Goal: Information Seeking & Learning: Learn about a topic

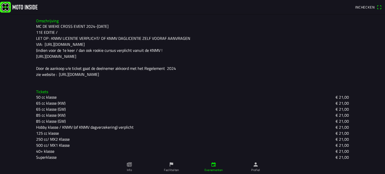
scroll to position [129, 0]
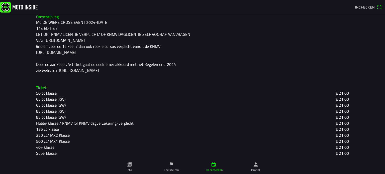
click at [0, 0] on slot "Superklasse" at bounding box center [0, 0] width 0 height 0
click at [130, 166] on icon "paper" at bounding box center [129, 165] width 6 height 6
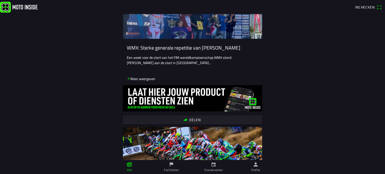
scroll to position [225, 0]
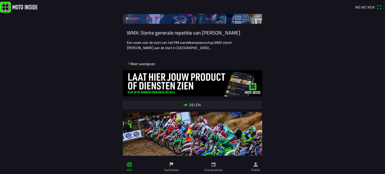
click at [214, 167] on icon "calendar" at bounding box center [213, 165] width 4 height 4
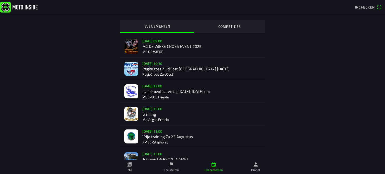
click at [152, 46] on div "[DATE] 09:00 MC DE WIEKE CROSS EVENT 2025 MC DE WIEKE" at bounding box center [201, 46] width 118 height 22
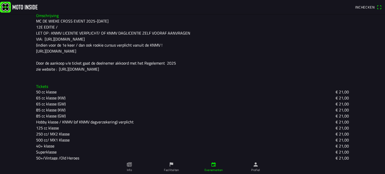
scroll to position [135, 0]
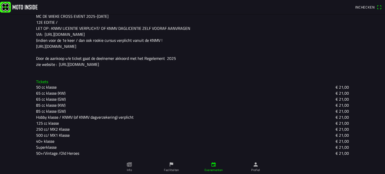
click at [0, 0] on slot "125 cc klasse" at bounding box center [0, 0] width 0 height 0
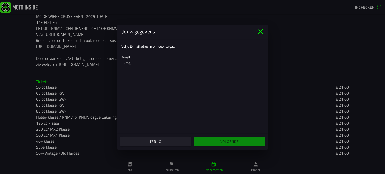
click at [263, 31] on icon "close" at bounding box center [260, 32] width 8 height 8
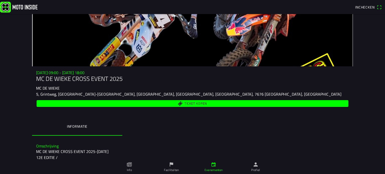
scroll to position [0, 0]
click at [8, 8] on img at bounding box center [19, 7] width 38 height 11
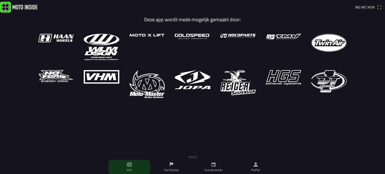
click at [130, 164] on icon "paper" at bounding box center [130, 164] width 2 height 3
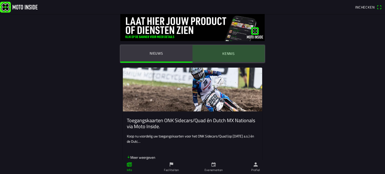
click at [226, 53] on ion-label "Kennis" at bounding box center [228, 54] width 13 height 6
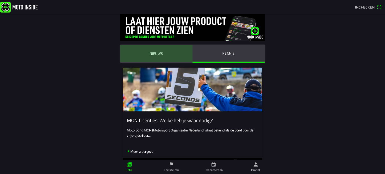
click at [155, 54] on ion-label "Nieuws" at bounding box center [157, 54] width 14 height 6
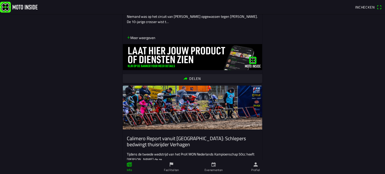
scroll to position [526, 0]
